Goal: Find specific page/section: Find specific page/section

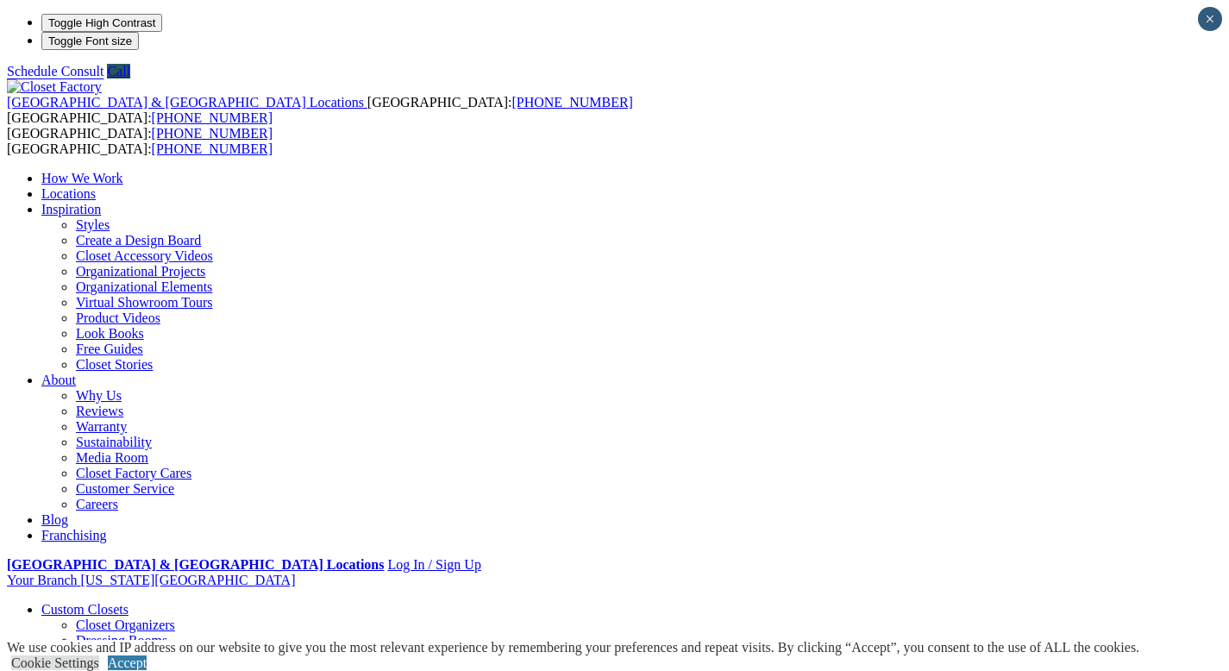
click at [96, 186] on link "Locations" at bounding box center [68, 193] width 54 height 15
